Goal: Feedback & Contribution: Submit feedback/report problem

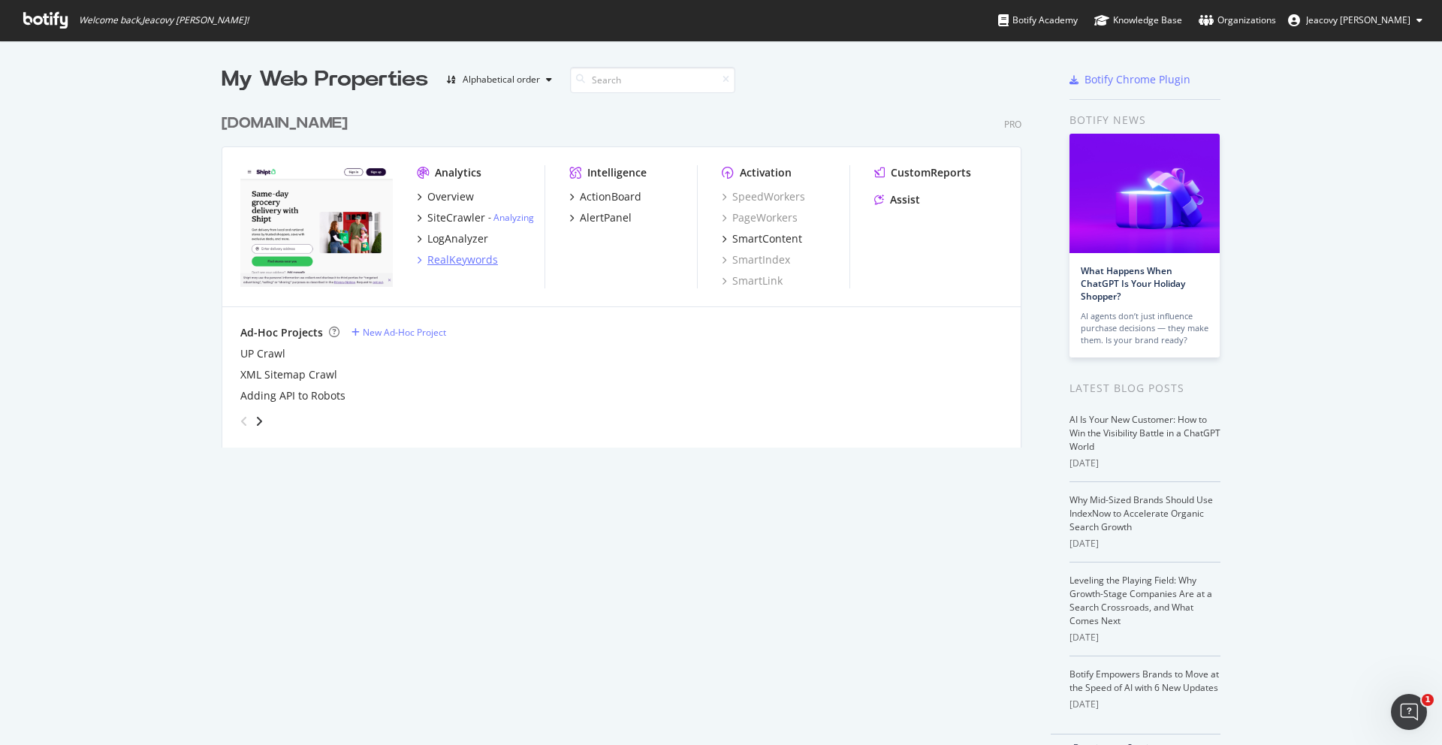
click at [458, 261] on div "RealKeywords" at bounding box center [462, 259] width 71 height 15
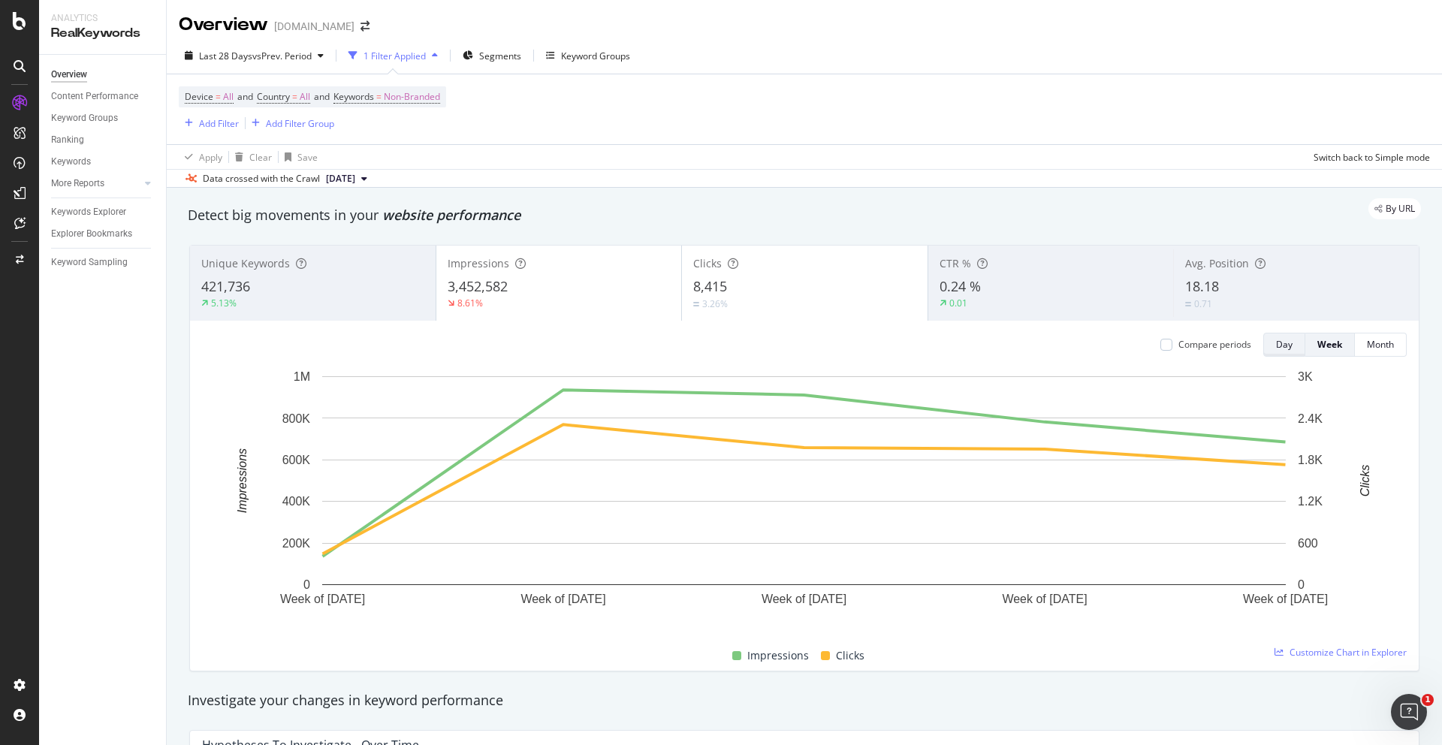
click at [1277, 348] on div "Day" at bounding box center [1284, 344] width 17 height 13
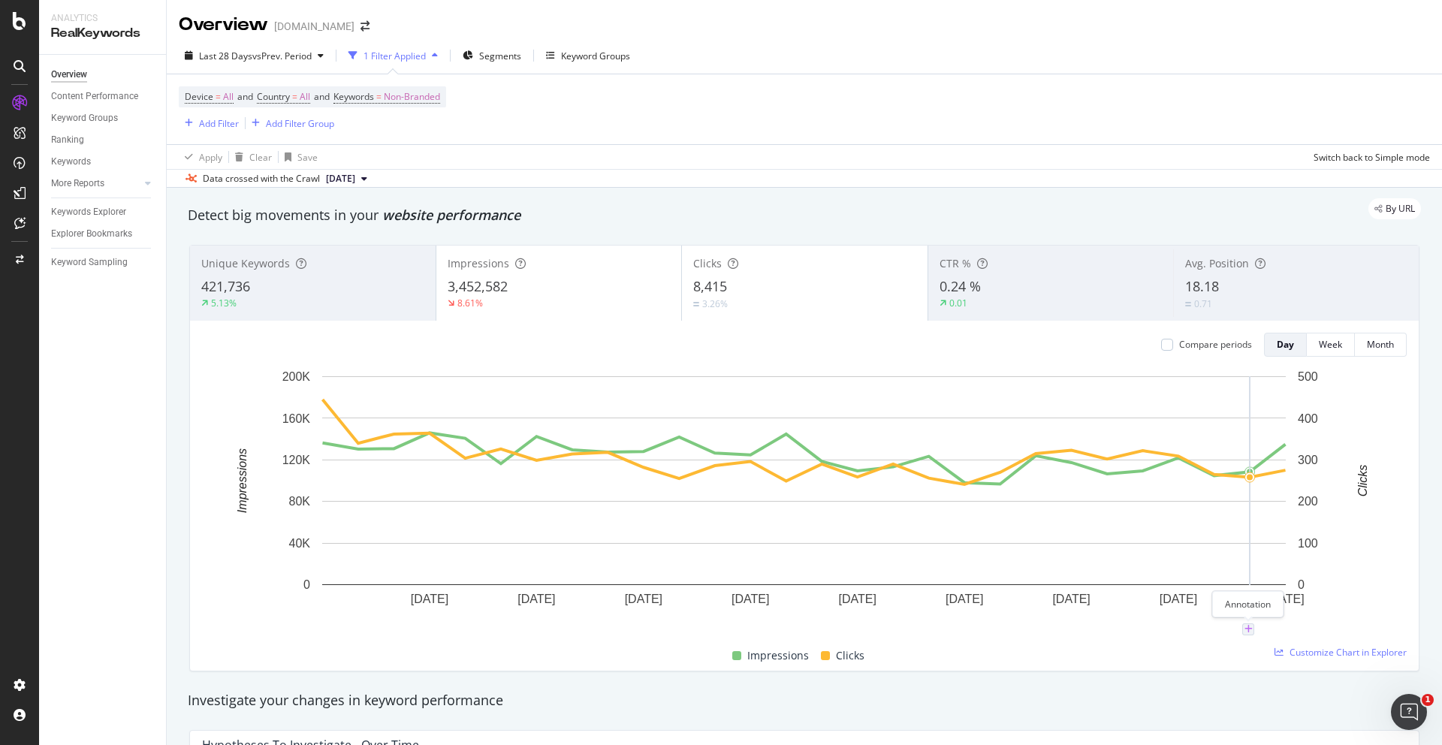
click at [1247, 630] on icon "plus" at bounding box center [1248, 629] width 8 height 9
click at [1232, 544] on textarea at bounding box center [1248, 539] width 134 height 47
paste textarea "[DOMAIN_NAME] site is currently not loading for users in the East region"
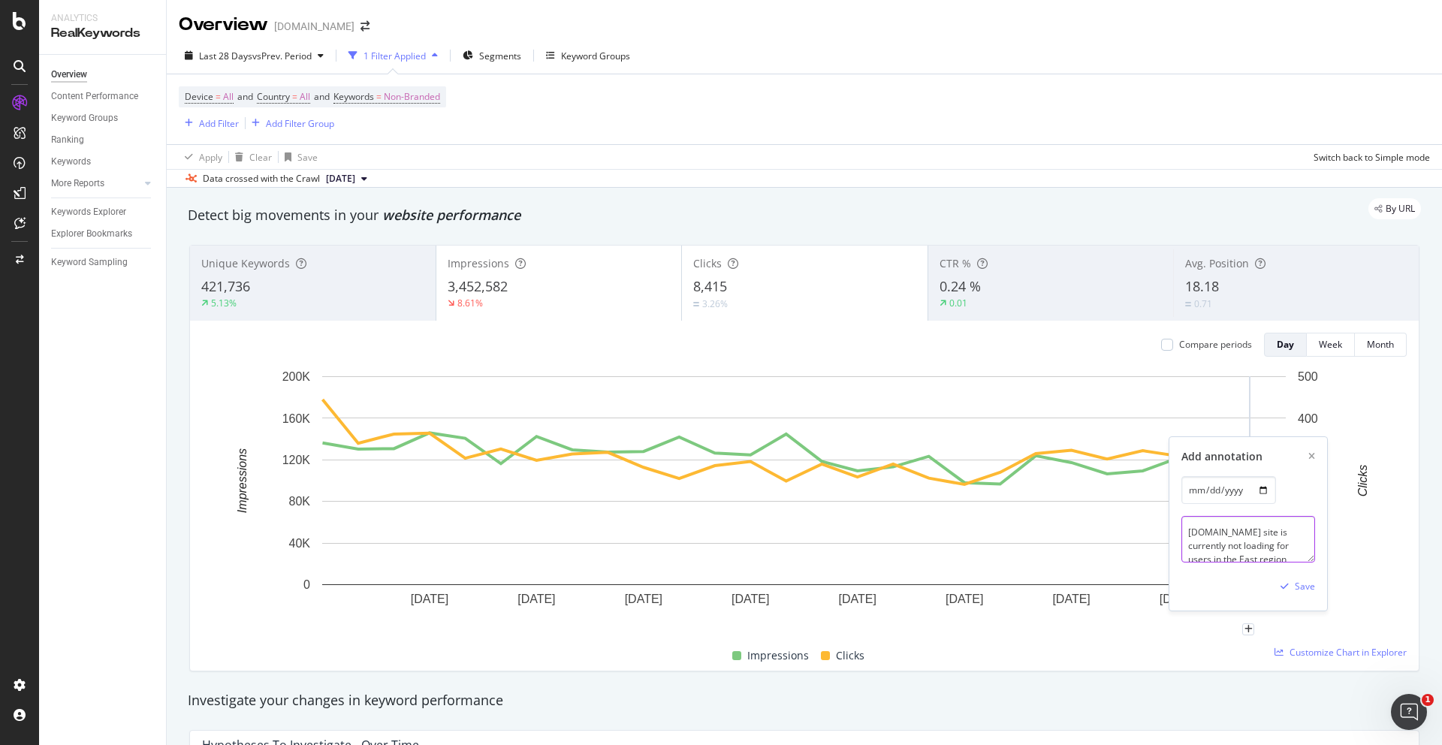
scroll to position [4, 0]
type textarea "[DOMAIN_NAME] site is currently not loading for users in the East region"
click at [1298, 583] on div "Save" at bounding box center [1305, 586] width 20 height 13
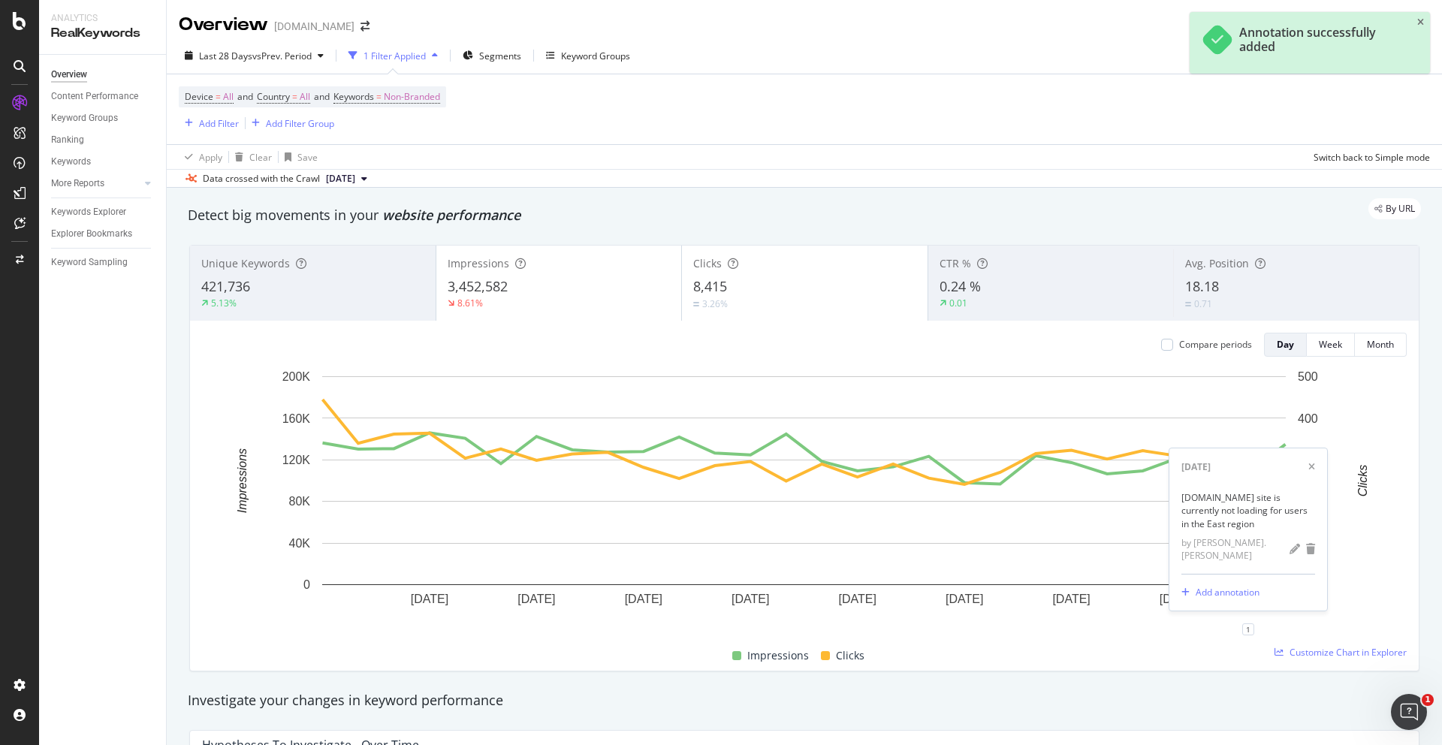
click at [1171, 187] on div "Last 28 Days vs Prev. Period 1 Filter Applied Segments Keyword Groups Device = …" at bounding box center [804, 113] width 1275 height 150
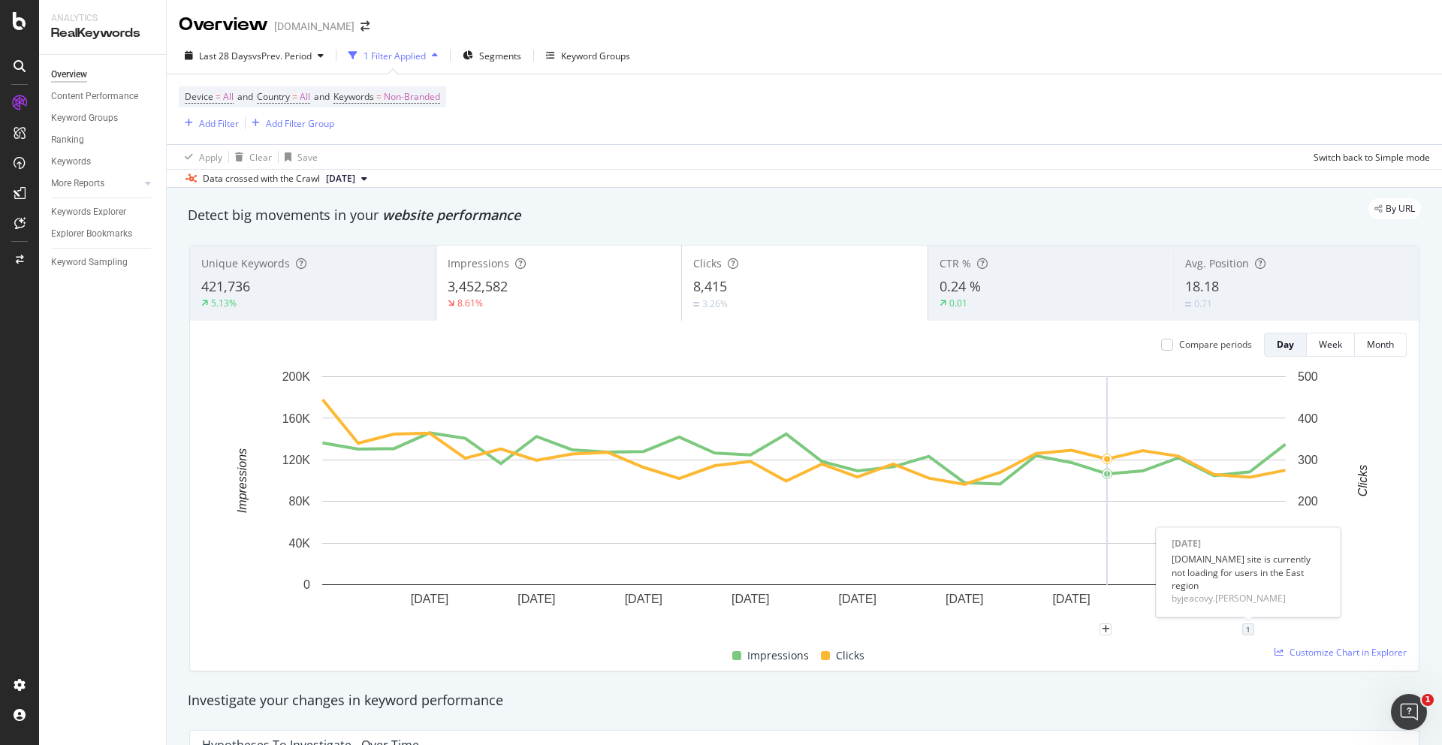
click at [1251, 631] on div "1" at bounding box center [1248, 629] width 12 height 12
click at [1292, 553] on icon "pencil" at bounding box center [1294, 549] width 11 height 11
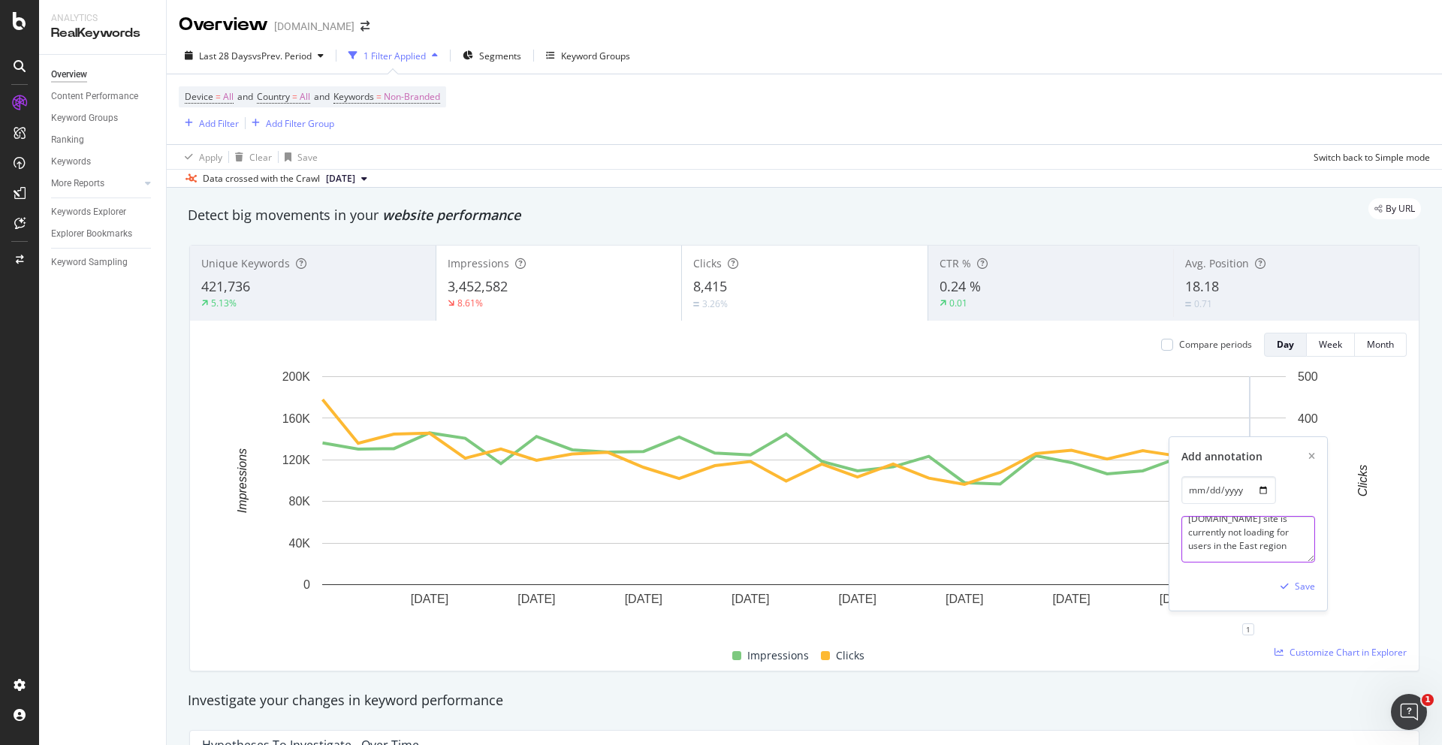
click at [1245, 555] on textarea "[DOMAIN_NAME] site is currently not loading for users in the East region" at bounding box center [1248, 539] width 134 height 47
paste textarea "[URL][DOMAIN_NAME]"
type textarea "[DOMAIN_NAME] site is currently not loading for users in the East region - [URL…"
click at [1308, 588] on div "Save" at bounding box center [1305, 586] width 20 height 13
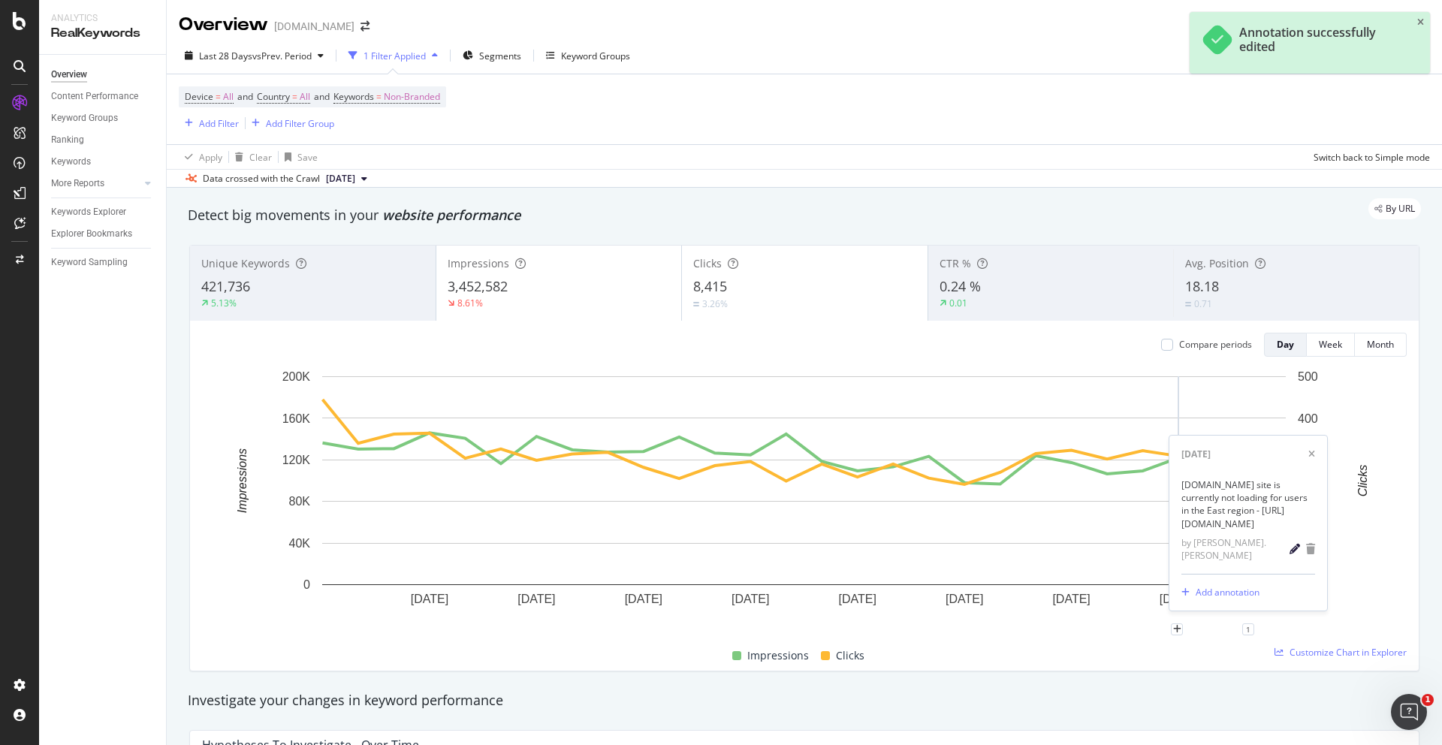
click at [1290, 553] on icon "pencil" at bounding box center [1294, 549] width 11 height 11
click at [1256, 556] on textarea "[DOMAIN_NAME] site is currently not loading for users in the East region - [URL…" at bounding box center [1248, 539] width 134 height 47
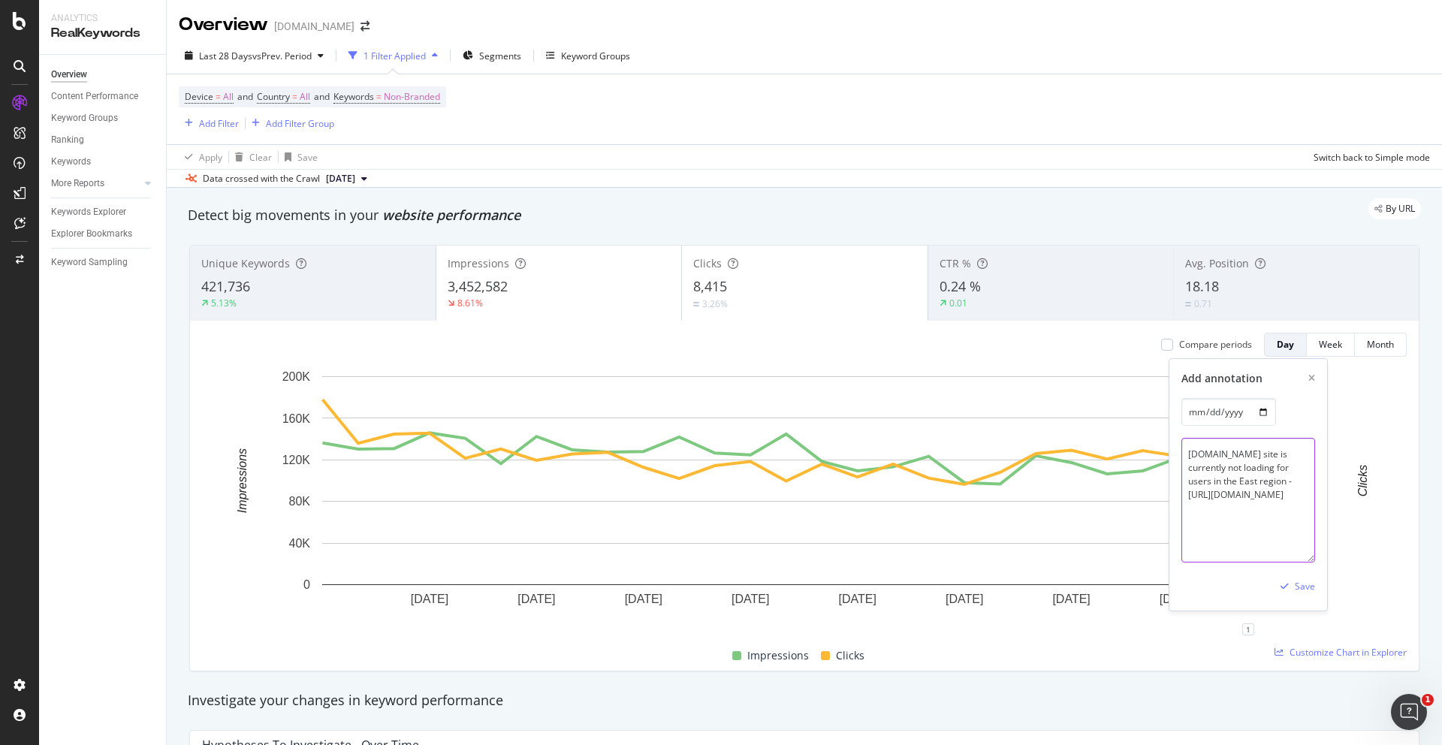
drag, startPoint x: 1307, startPoint y: 557, endPoint x: 1389, endPoint y: 635, distance: 113.1
click at [1389, 635] on div "1 Add annotation [DATE] [DOMAIN_NAME] site is currently not loading for users i…" at bounding box center [804, 635] width 1204 height 12
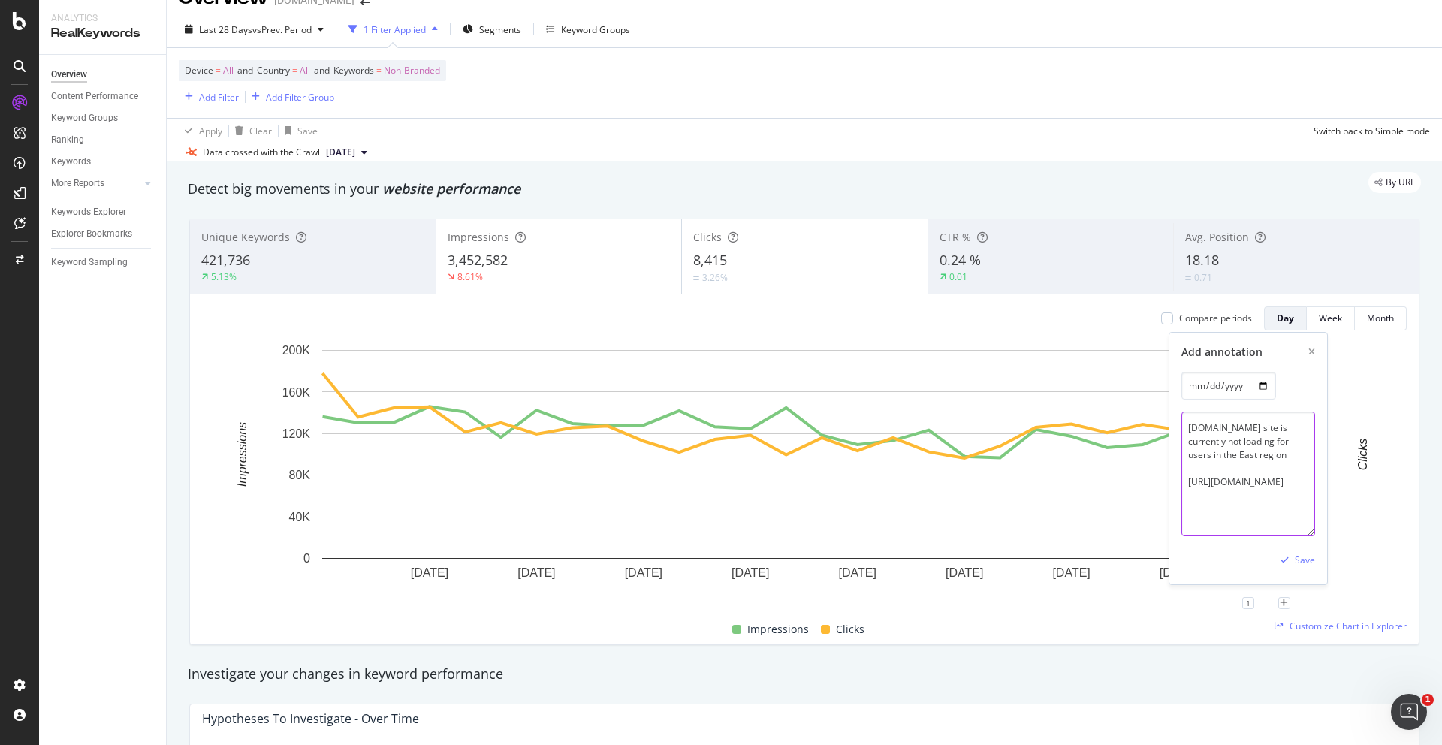
scroll to position [29, 0]
type textarea "[DOMAIN_NAME] site is currently not loading for users in the East region [URL][…"
click at [1295, 559] on div "button" at bounding box center [1284, 557] width 20 height 9
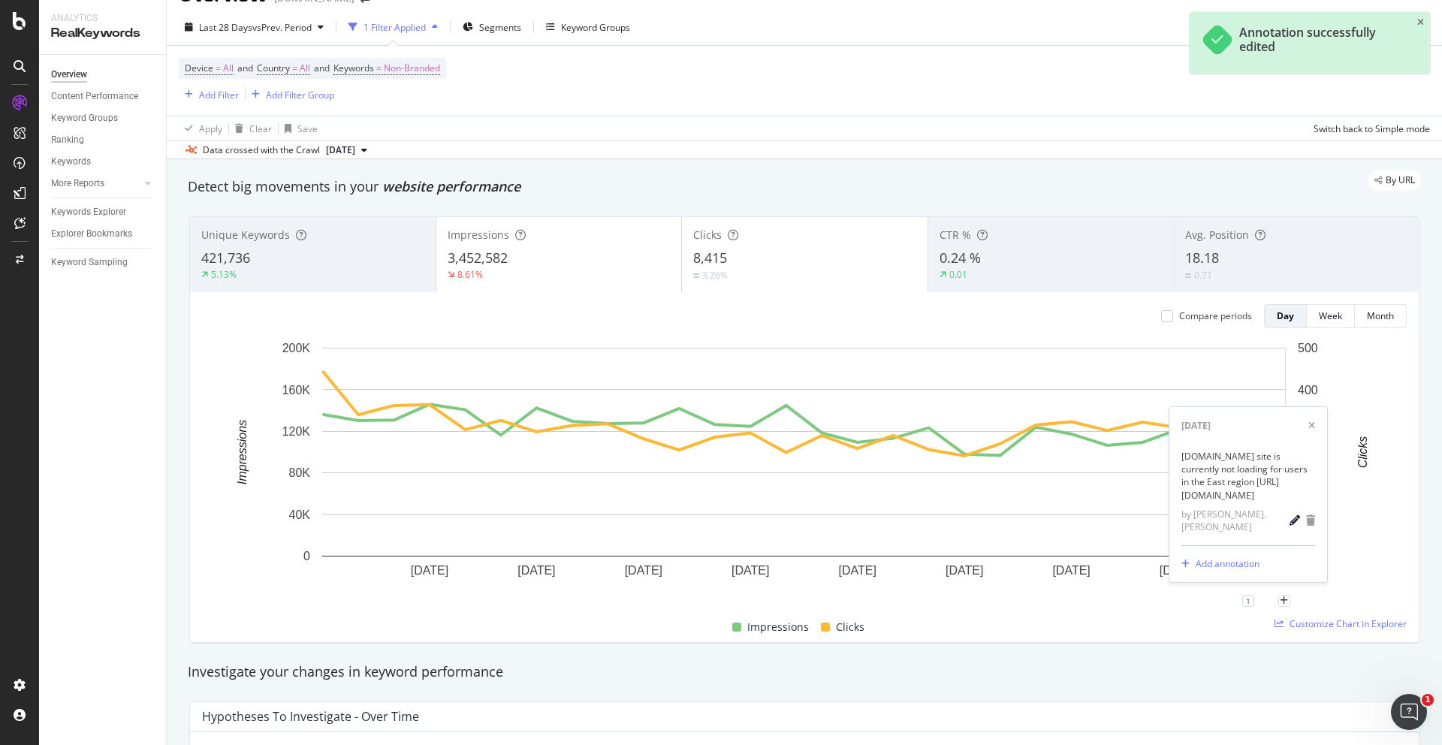
click at [1295, 526] on icon "pencil" at bounding box center [1294, 520] width 11 height 11
click at [1252, 514] on textarea "[DOMAIN_NAME] site is currently not loading for users in the East region [URL][…" at bounding box center [1248, 510] width 134 height 47
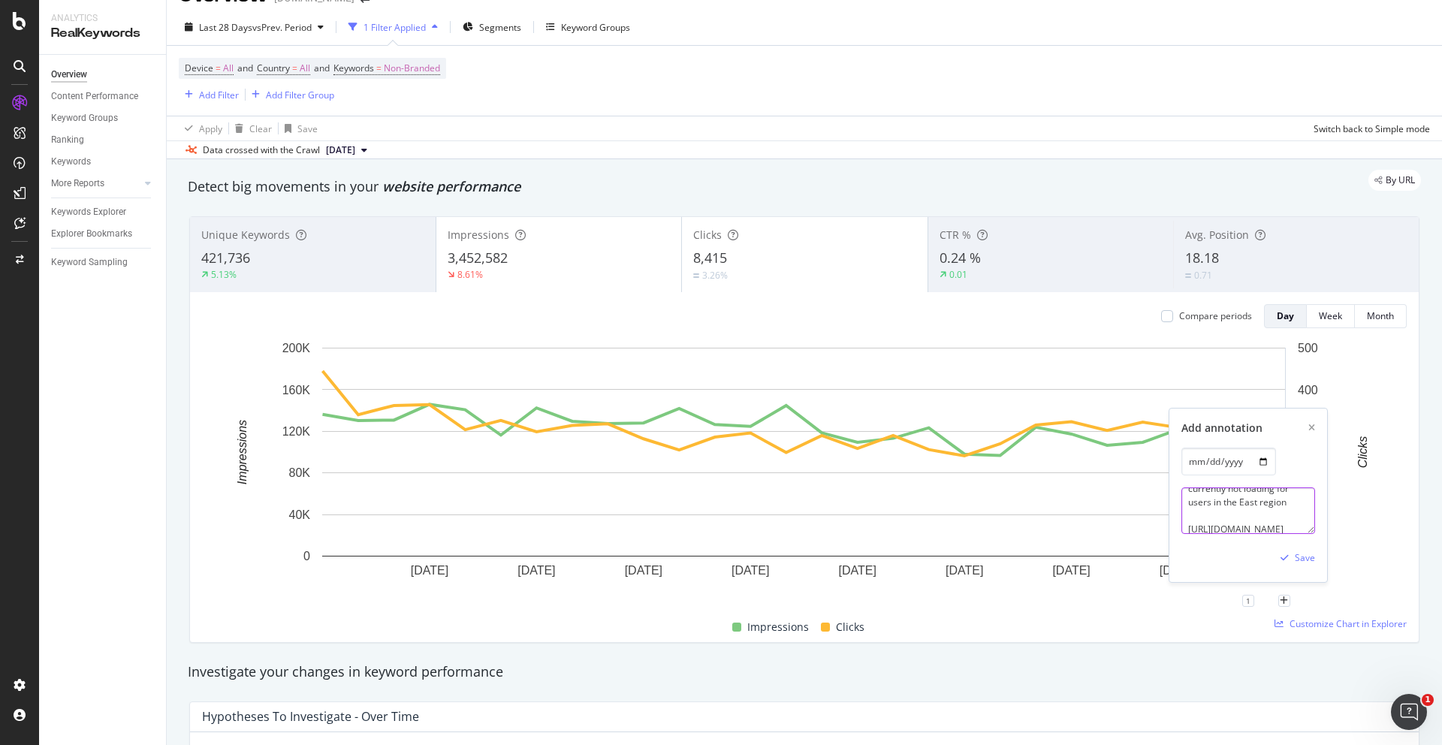
click at [1251, 504] on textarea "[DOMAIN_NAME] site is currently not loading for users in the East region [URL][…" at bounding box center [1248, 510] width 134 height 47
type textarea "[DOMAIN_NAME] site is currently not loading for users in the East region. [URL]…"
click at [1300, 565] on div "Save" at bounding box center [1294, 558] width 41 height 23
click at [1081, 65] on div "Device = All and Country = All and Keywords = Non-Branded Add Filter Add Filter…" at bounding box center [804, 81] width 1251 height 70
click at [987, 82] on div "Device = All and Country = All and Keywords = Non-Branded Add Filter Add Filter…" at bounding box center [804, 81] width 1251 height 70
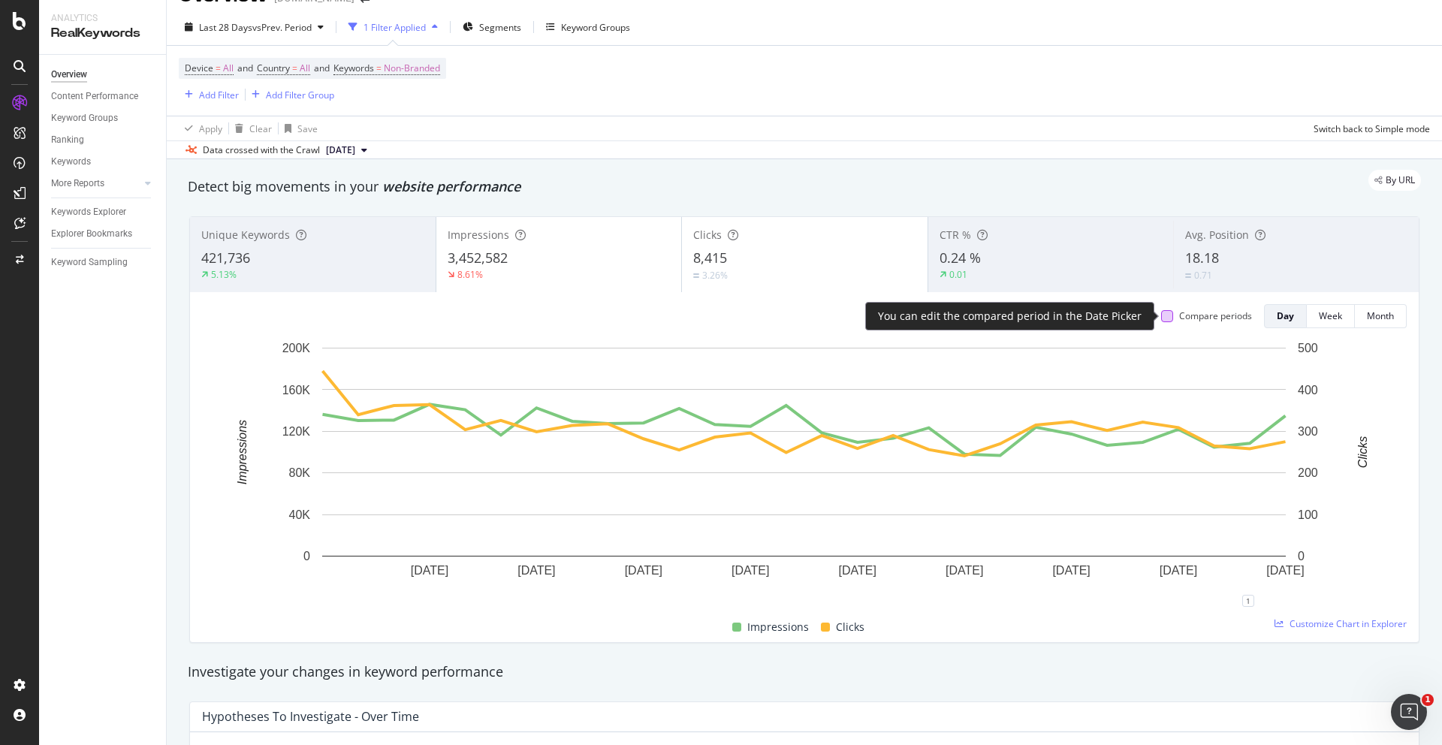
click at [1167, 318] on div at bounding box center [1167, 316] width 12 height 12
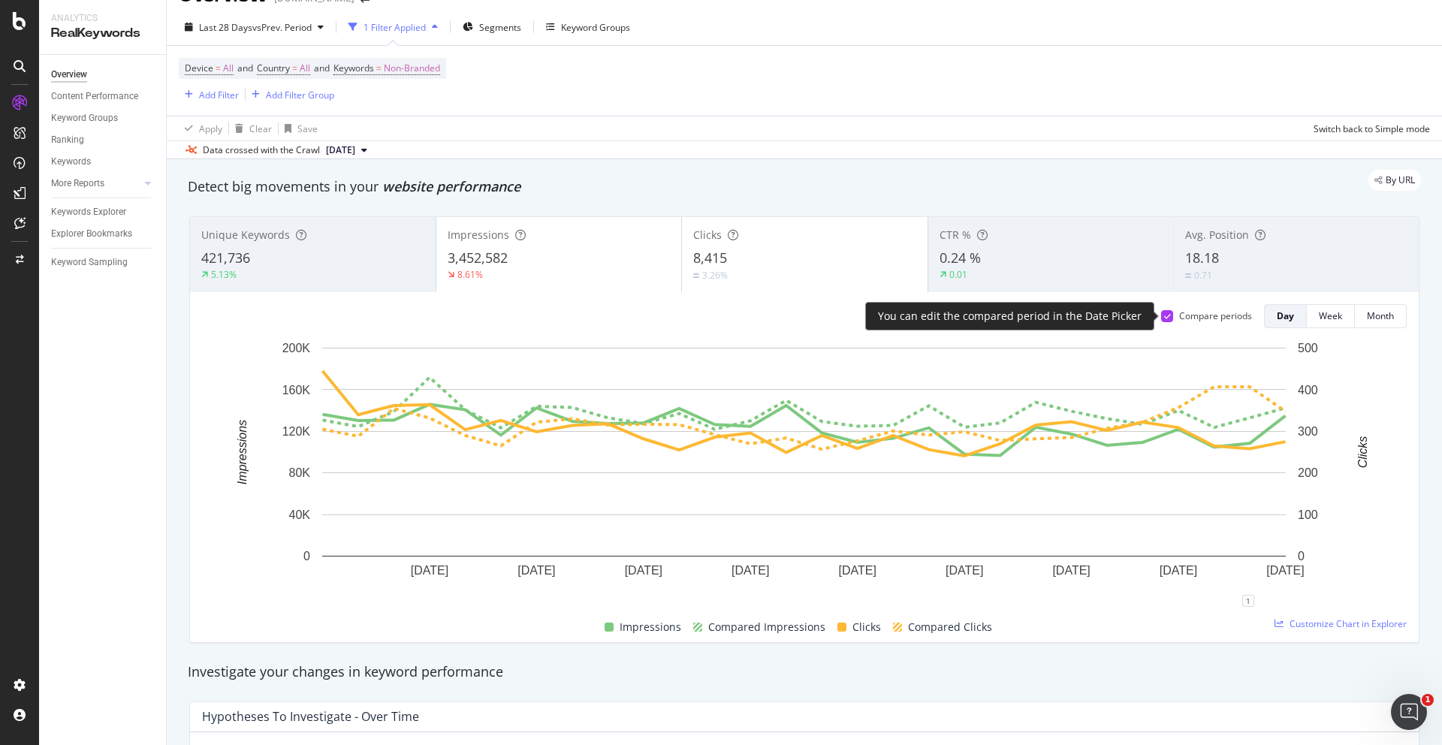
click at [1167, 318] on icon at bounding box center [1167, 316] width 7 height 8
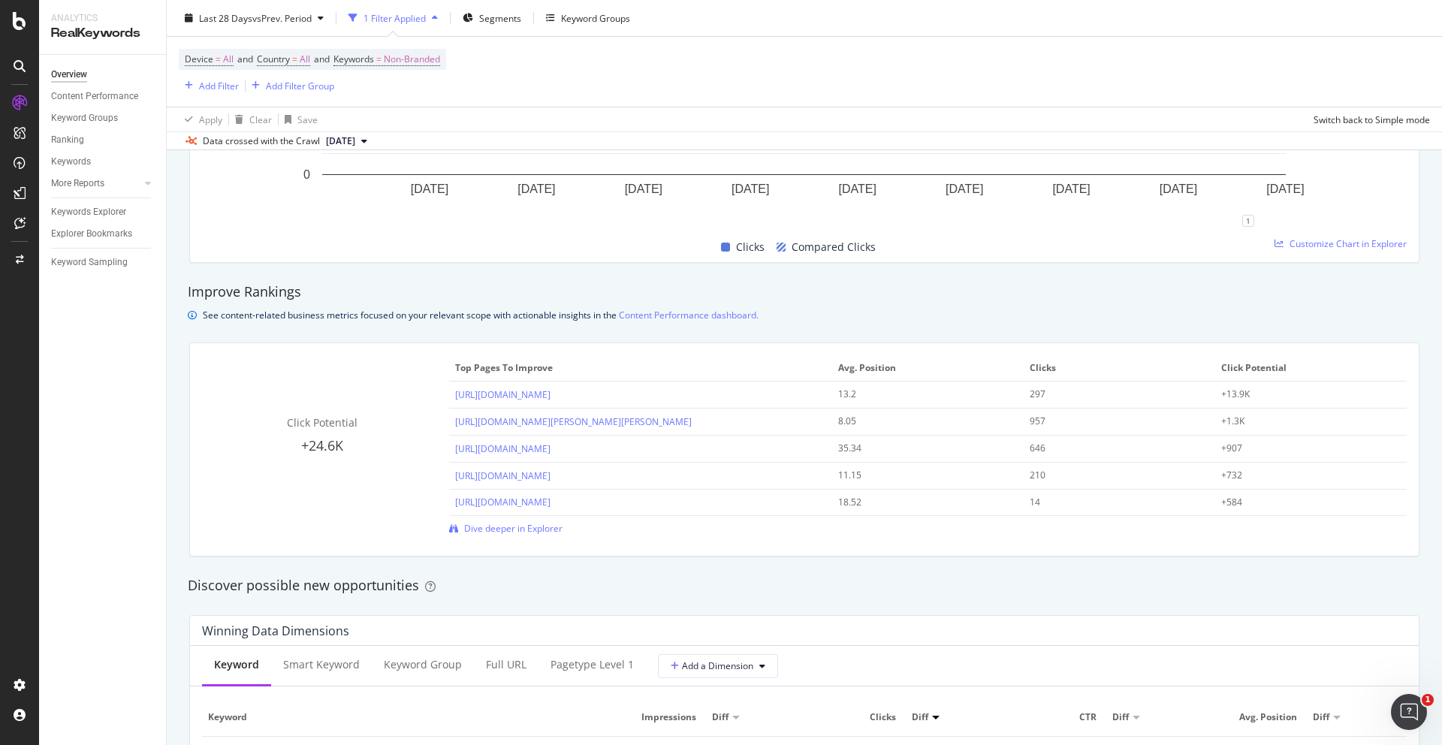
scroll to position [906, 0]
